Goal: Information Seeking & Learning: Learn about a topic

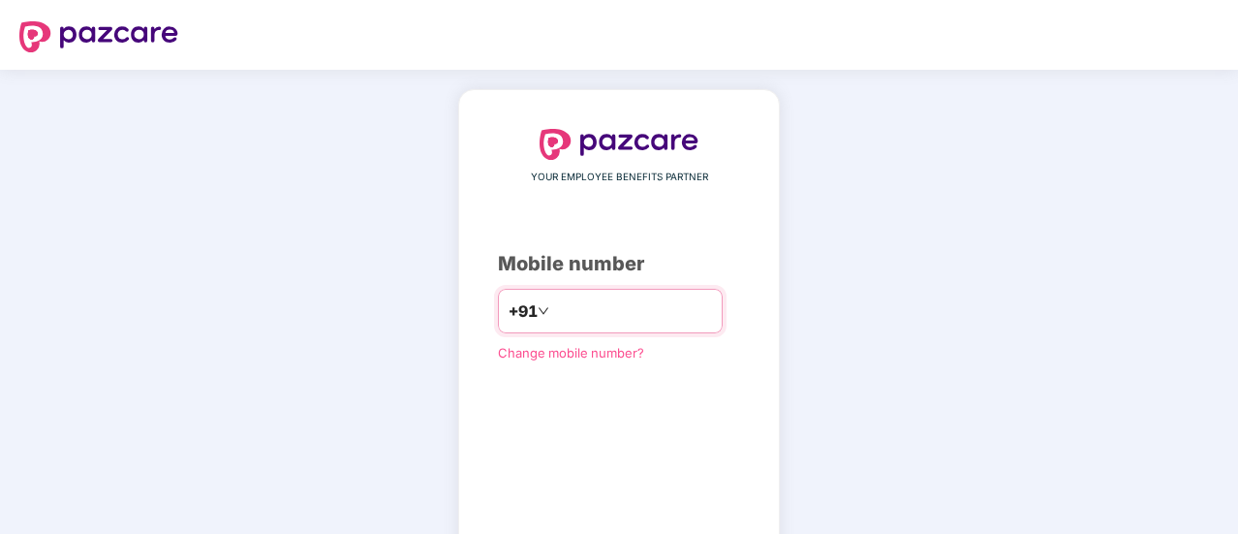
type input "**********"
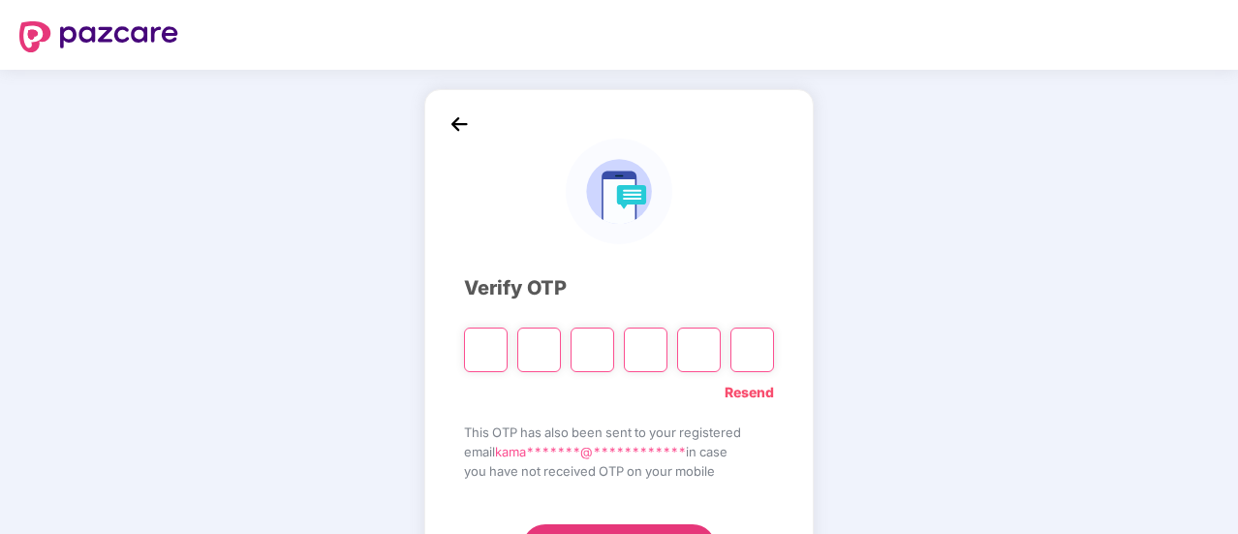
type input "*"
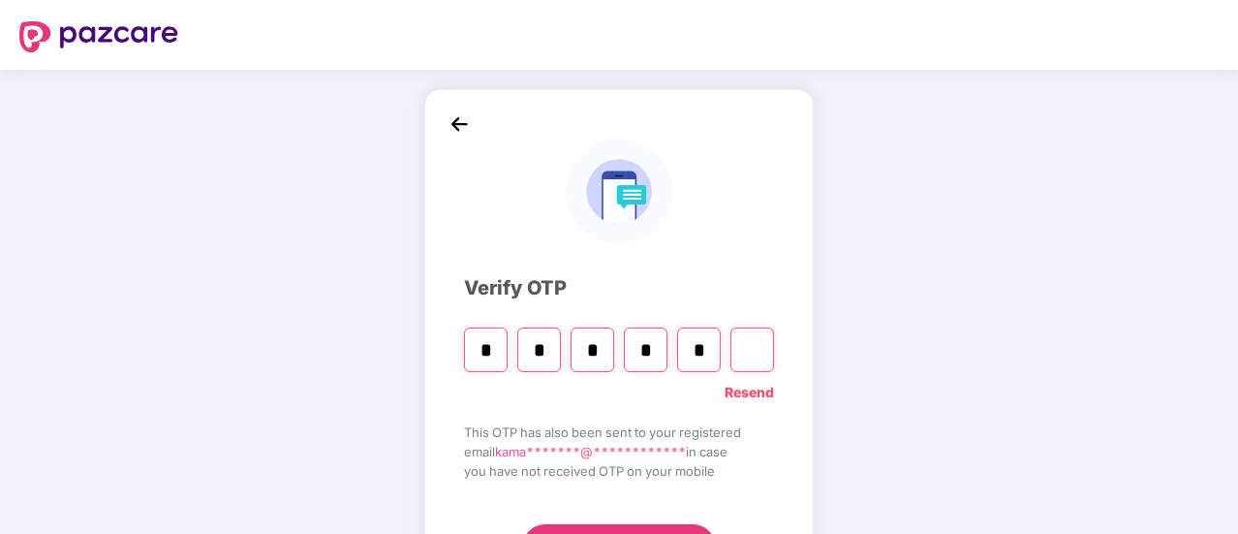
type input "*"
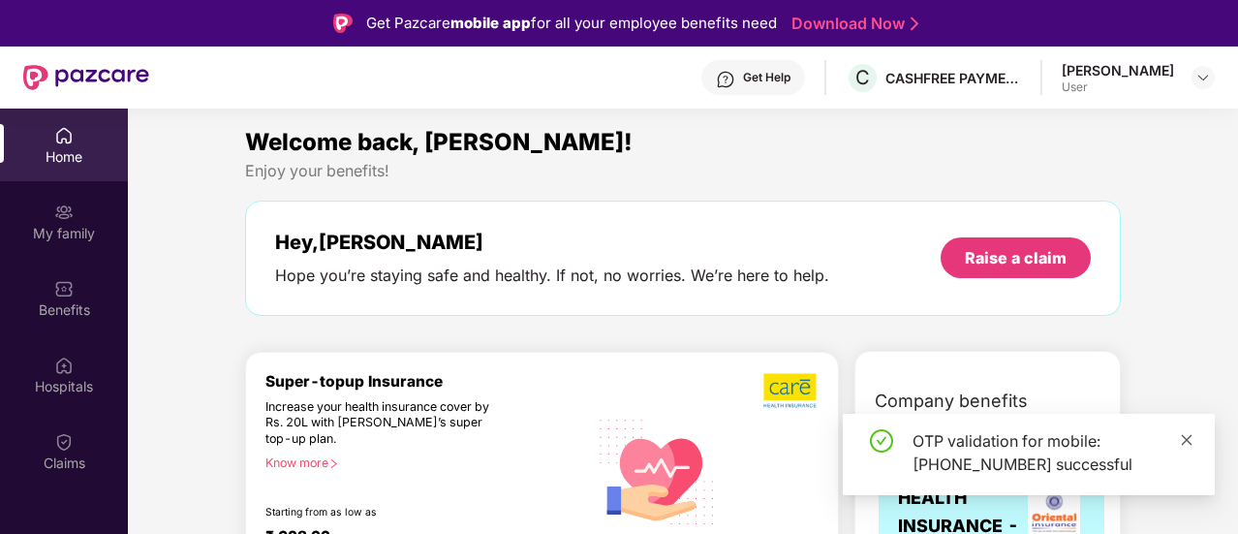
click at [1186, 438] on icon "close" at bounding box center [1187, 440] width 14 height 14
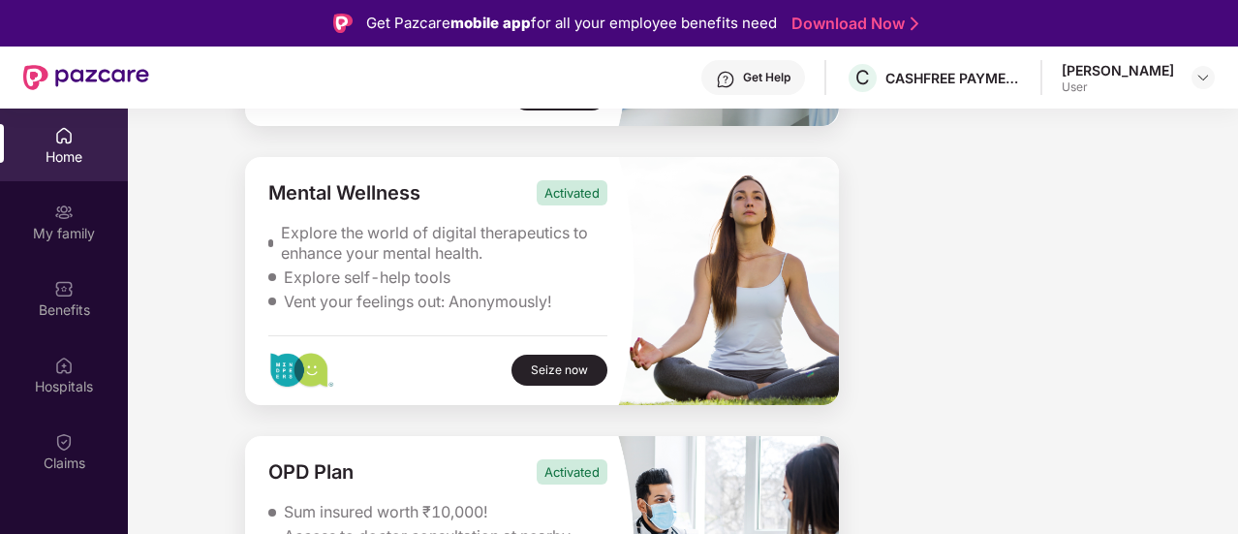
scroll to position [109, 0]
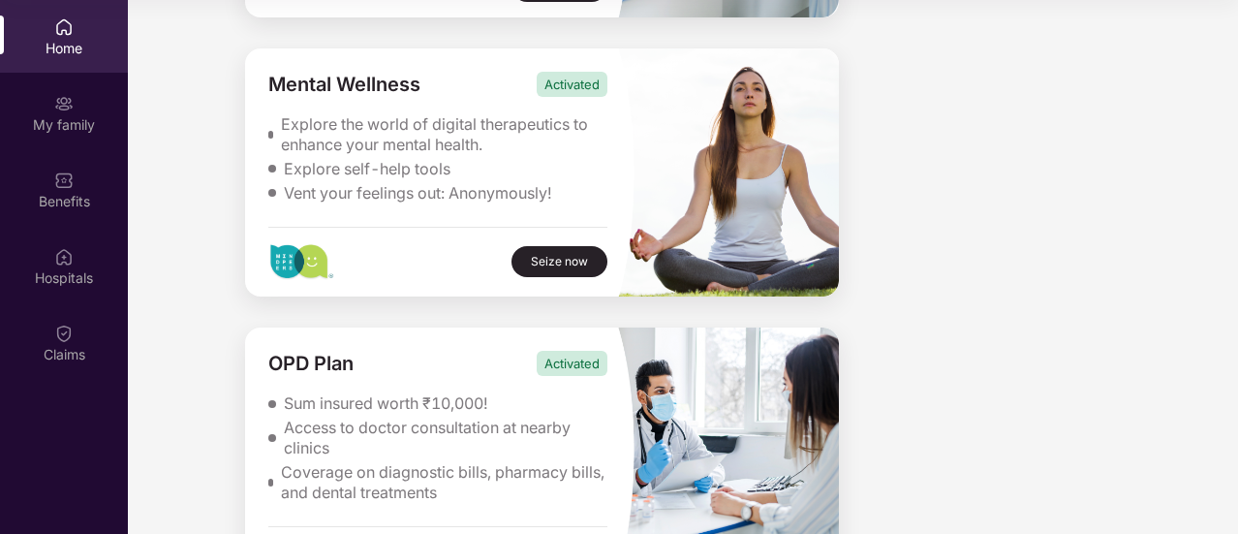
click at [384, 418] on div "Access to doctor consultation at nearby clinics" at bounding box center [446, 438] width 325 height 41
click at [559, 351] on div "Activated" at bounding box center [572, 363] width 71 height 25
click at [341, 393] on div "Sum insured worth ₹10,000!" at bounding box center [386, 403] width 204 height 20
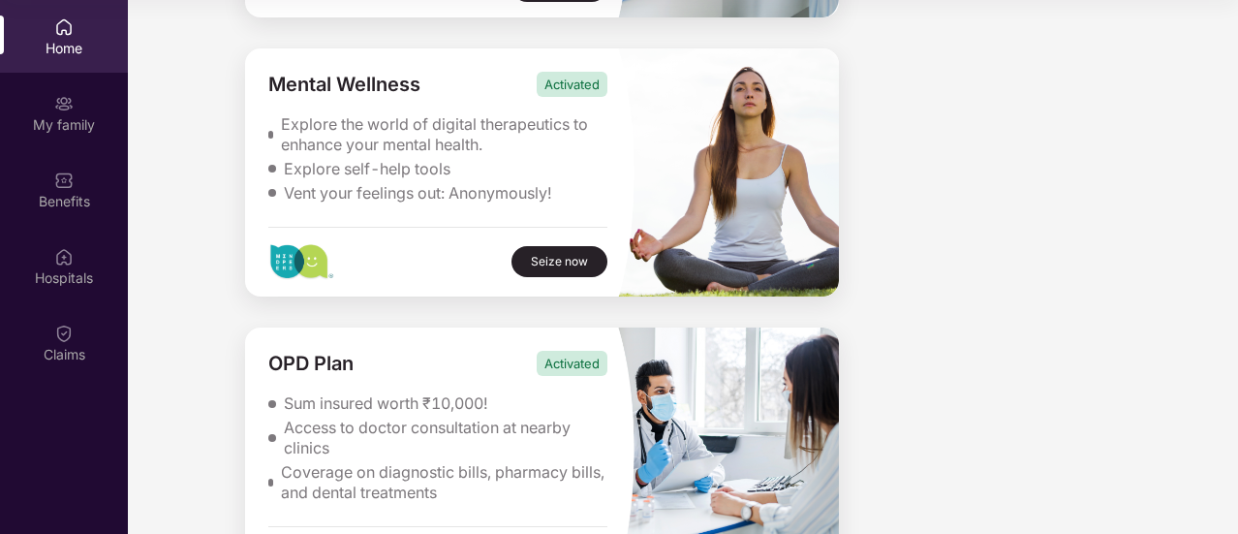
click at [310, 418] on div "Access to doctor consultation at nearby clinics" at bounding box center [446, 438] width 325 height 41
click at [58, 176] on img at bounding box center [63, 180] width 19 height 19
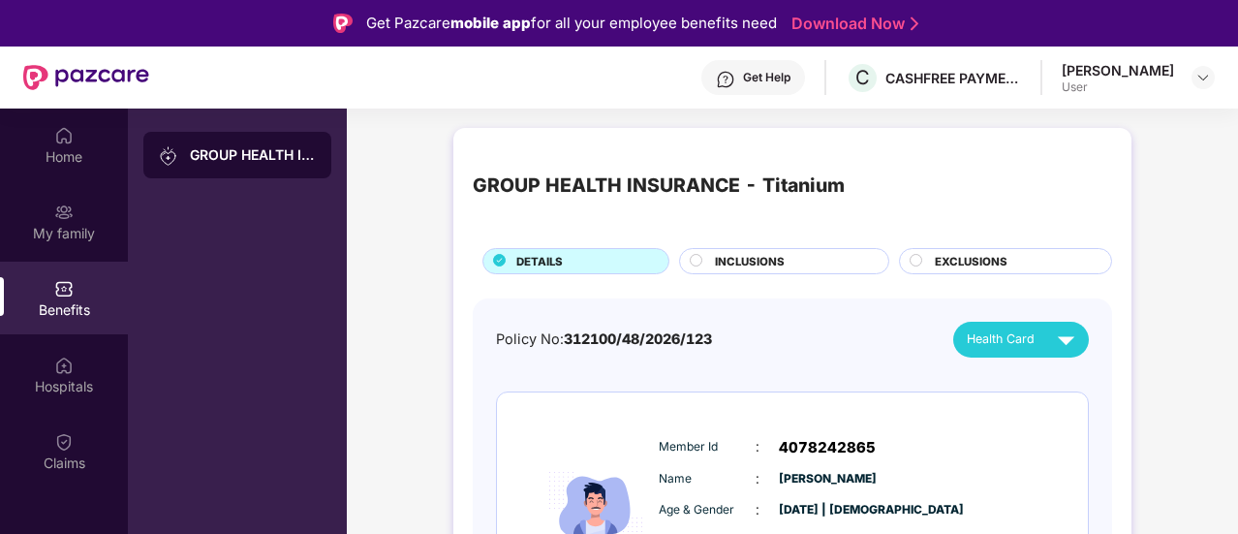
click at [777, 260] on span "INCLUSIONS" at bounding box center [750, 261] width 70 height 17
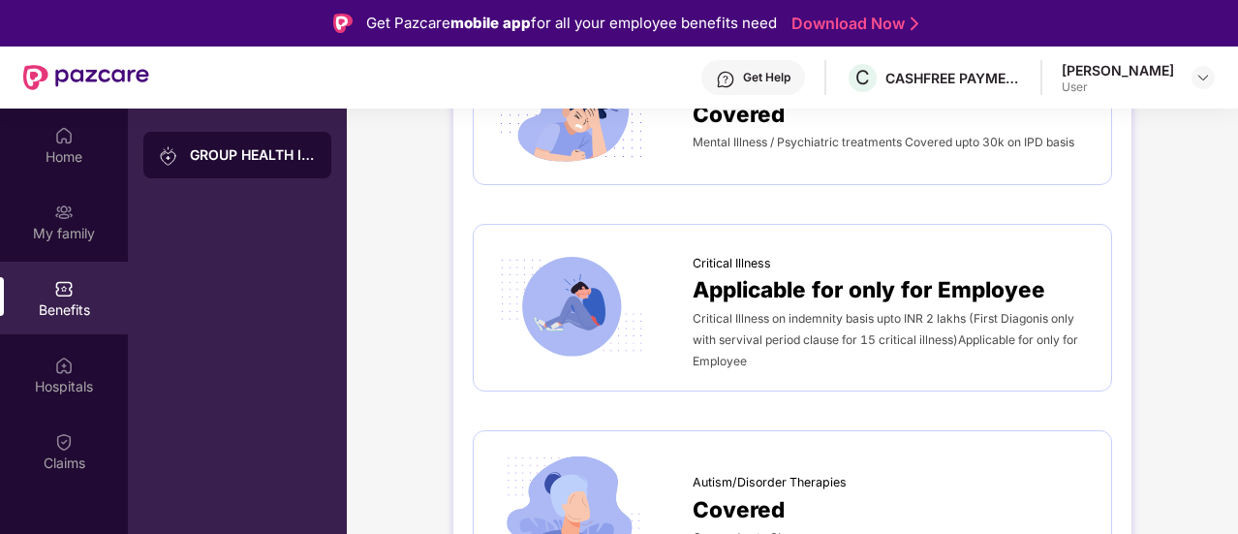
scroll to position [109, 0]
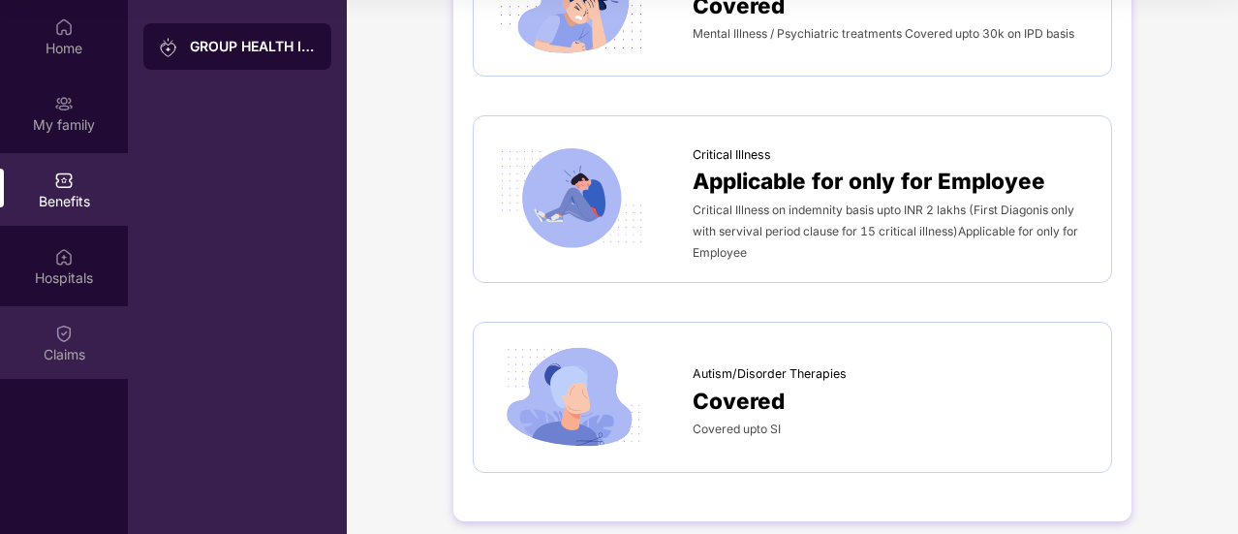
click at [55, 336] on img at bounding box center [63, 333] width 19 height 19
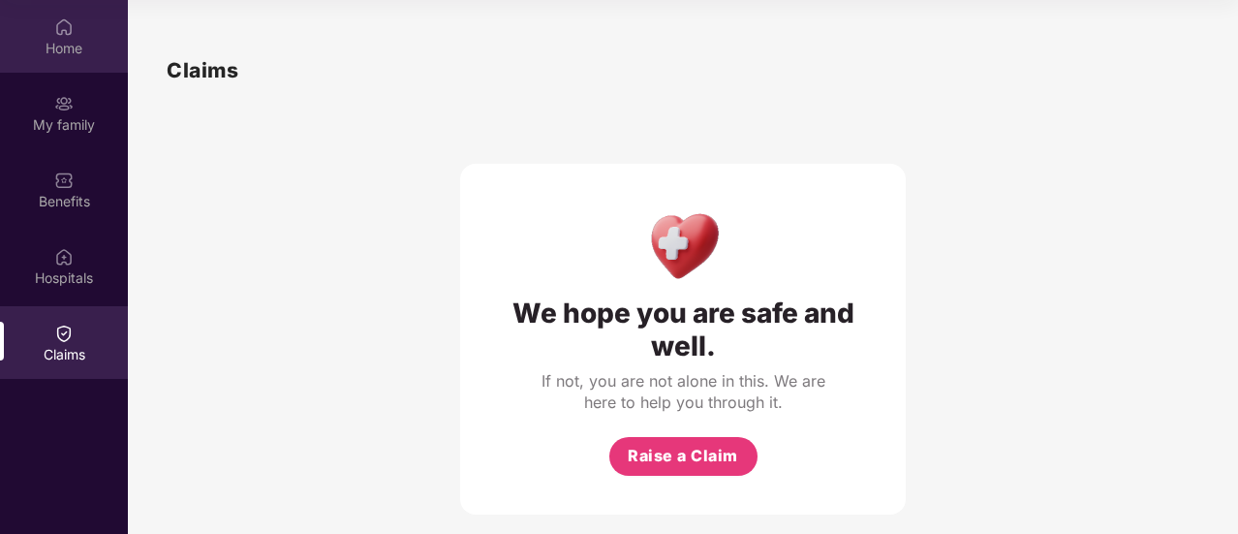
click at [56, 45] on div "Home" at bounding box center [64, 48] width 128 height 19
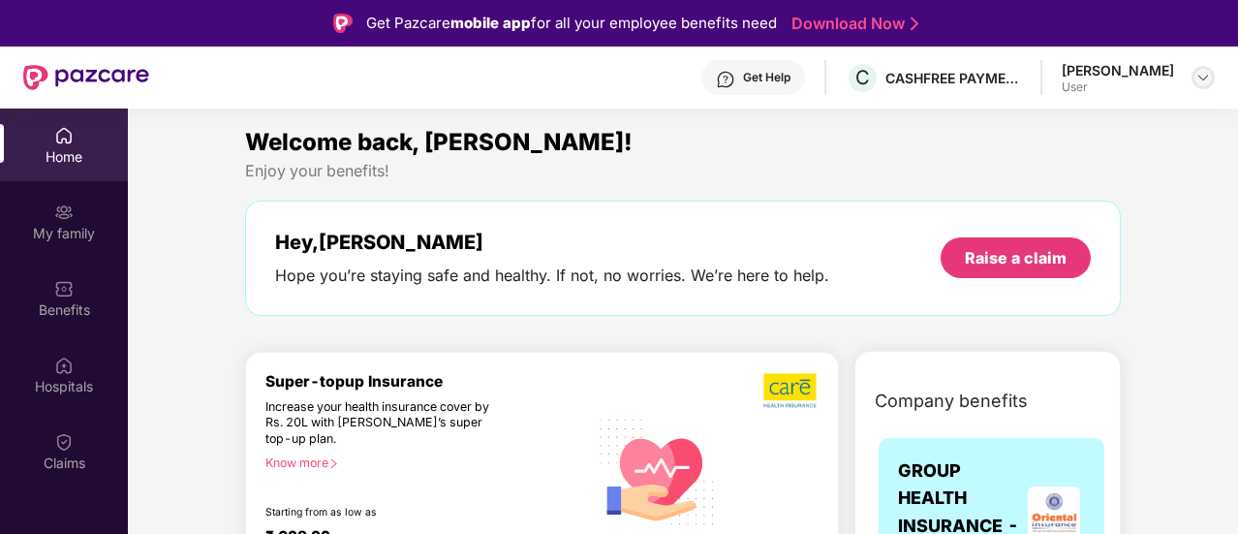
click at [1207, 78] on img at bounding box center [1204, 78] width 16 height 16
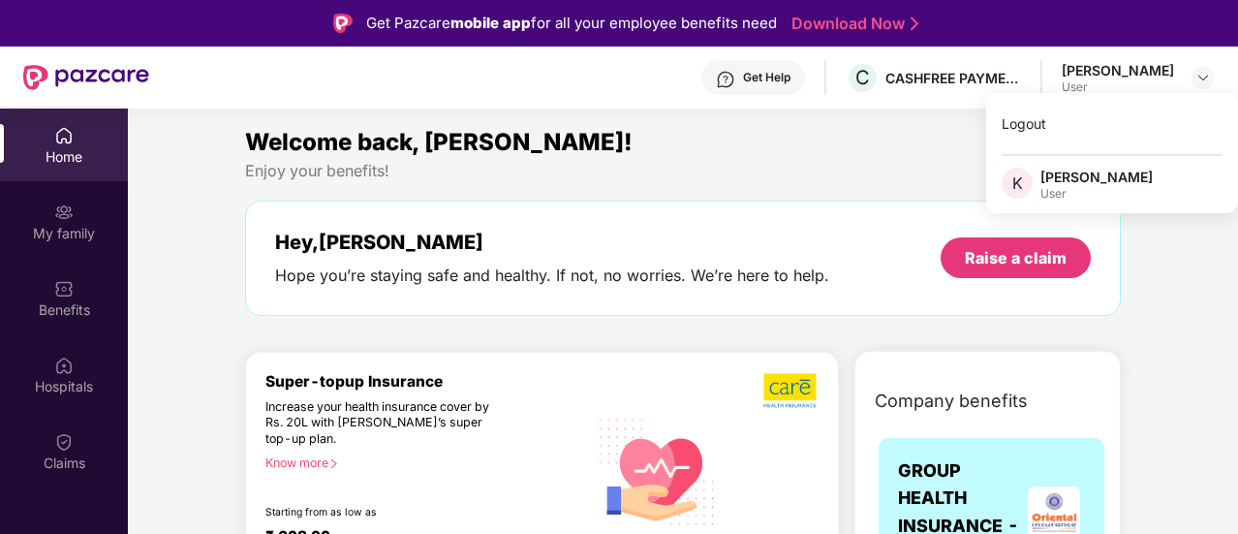
click at [1078, 171] on div "[PERSON_NAME]" at bounding box center [1097, 177] width 112 height 18
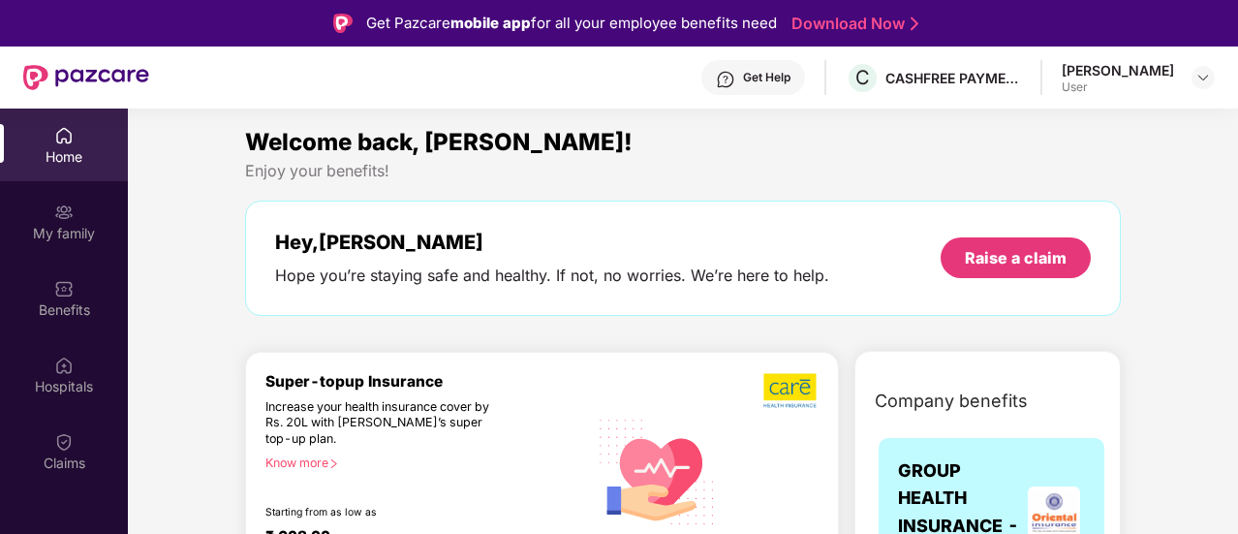
click at [1009, 175] on div "Enjoy your benefits!" at bounding box center [683, 171] width 876 height 20
click at [791, 73] on div "Get Help" at bounding box center [766, 78] width 47 height 16
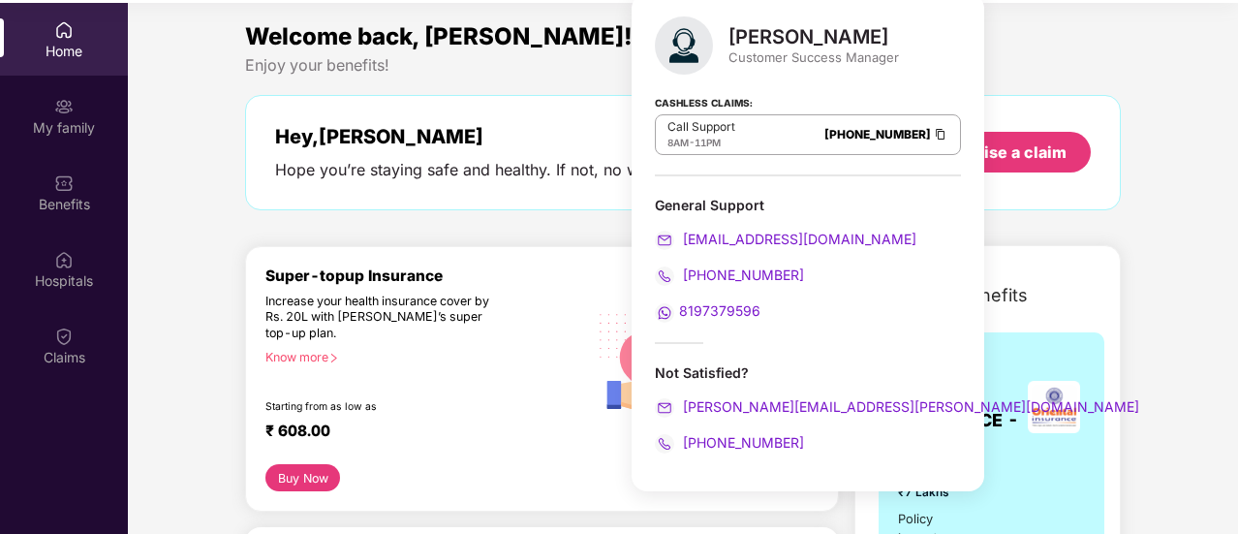
scroll to position [105, 0]
